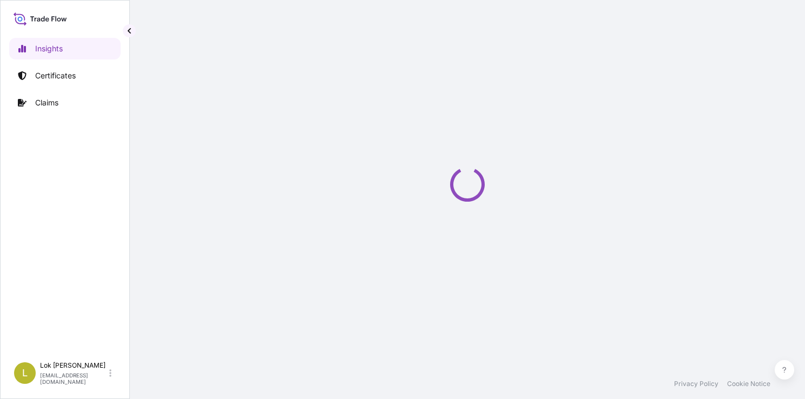
select select "2025"
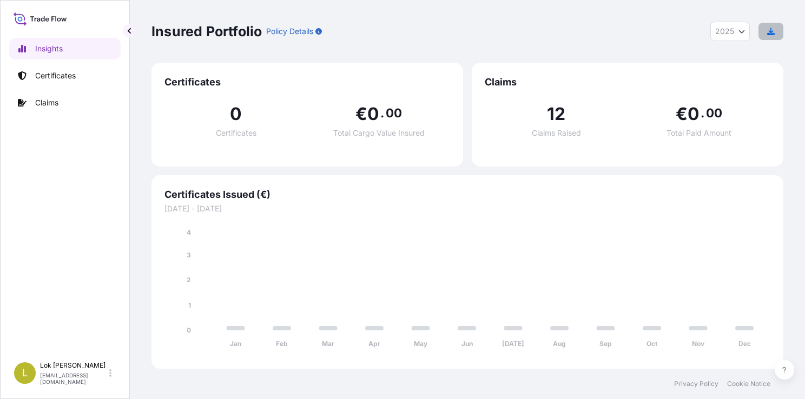
click at [770, 28] on icon "button" at bounding box center [771, 32] width 8 height 8
click at [769, 31] on icon "button" at bounding box center [771, 32] width 8 height 8
click at [57, 94] on link "Claims" at bounding box center [64, 103] width 111 height 22
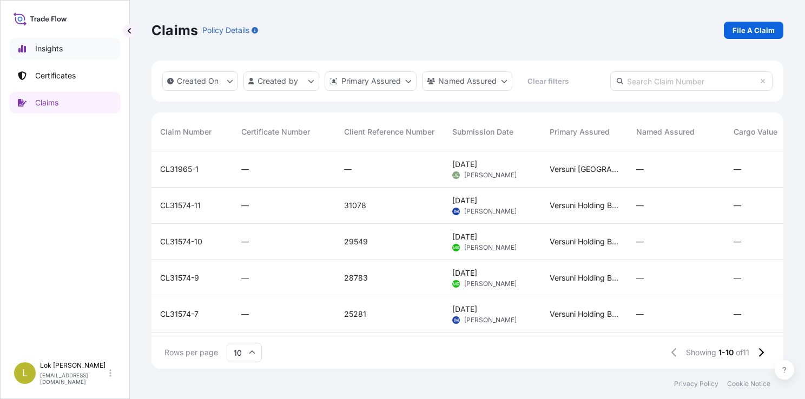
click at [56, 55] on link "Insights" at bounding box center [64, 49] width 111 height 22
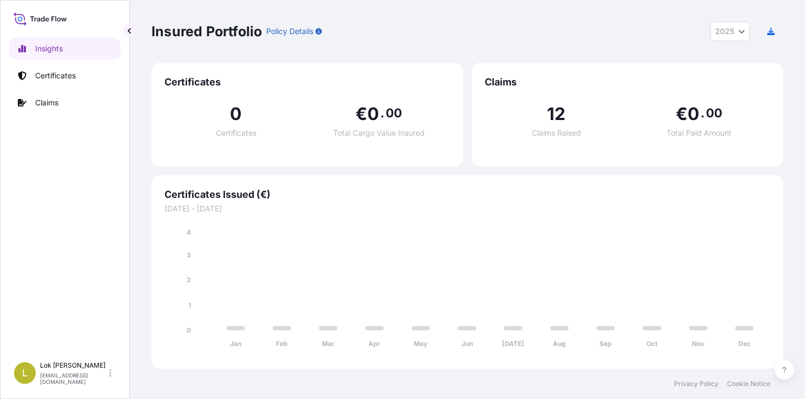
click at [742, 37] on button "2025" at bounding box center [729, 31] width 39 height 19
click at [734, 71] on div "2024" at bounding box center [730, 78] width 30 height 19
click at [738, 27] on button "2024" at bounding box center [730, 31] width 40 height 19
click at [736, 57] on div "2025" at bounding box center [730, 59] width 30 height 19
select select "2025"
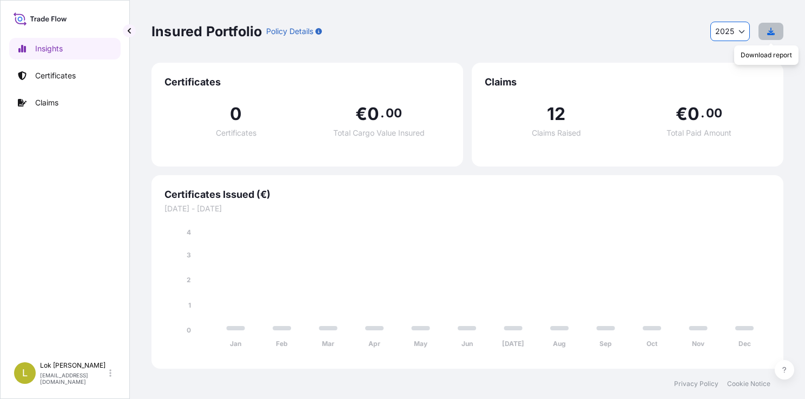
click at [775, 32] on button "button" at bounding box center [771, 31] width 25 height 17
click at [699, 369] on div "The report will be sent to your email" at bounding box center [705, 374] width 127 height 11
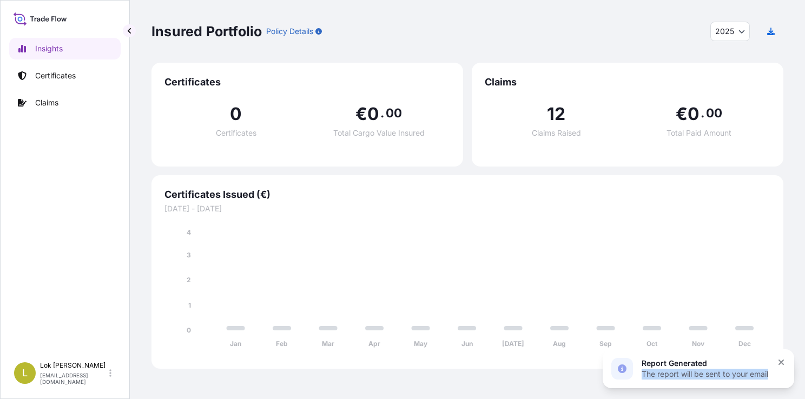
click at [699, 369] on div "The report will be sent to your email" at bounding box center [705, 374] width 127 height 11
drag, startPoint x: 699, startPoint y: 369, endPoint x: 675, endPoint y: 367, distance: 23.4
click at [675, 367] on div "Report Generated" at bounding box center [705, 363] width 127 height 11
